Goal: Check status: Check status

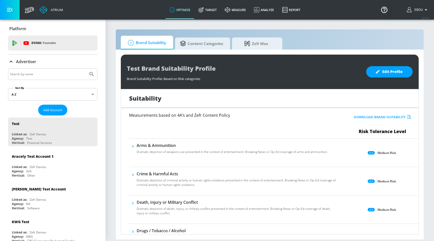
click at [58, 74] on input "Search by name" at bounding box center [48, 74] width 76 height 7
paste input "5179469ba344d12cbd1a044eb4be6e02fNFnpTM"
type input "5179469ba344d12cbd1a044eb4be6e02fNFnpTM"
click at [93, 75] on icon "Submit Search" at bounding box center [92, 74] width 6 height 6
click at [56, 75] on input "5179469ba344d12cbd1a044eb4be6e02fNFnpTM" at bounding box center [48, 74] width 76 height 7
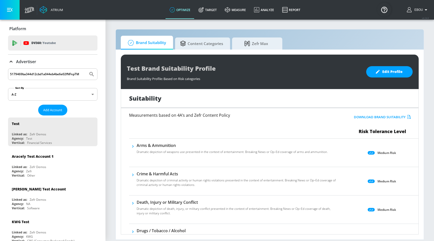
click at [12, 61] on icon at bounding box center [11, 62] width 6 height 6
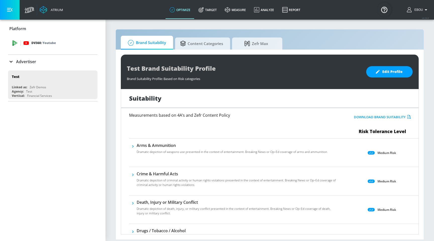
click at [42, 40] on p "DV360: Youtube" at bounding box center [43, 43] width 24 height 6
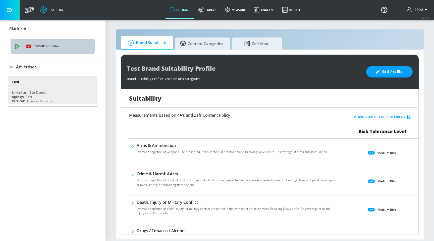
click at [41, 48] on p "DV360: Youtube" at bounding box center [62, 46] width 57 height 6
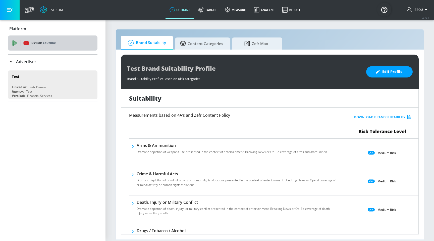
click at [42, 44] on p "DV360: Youtube" at bounding box center [43, 43] width 24 height 6
